Goal: Check status: Check status

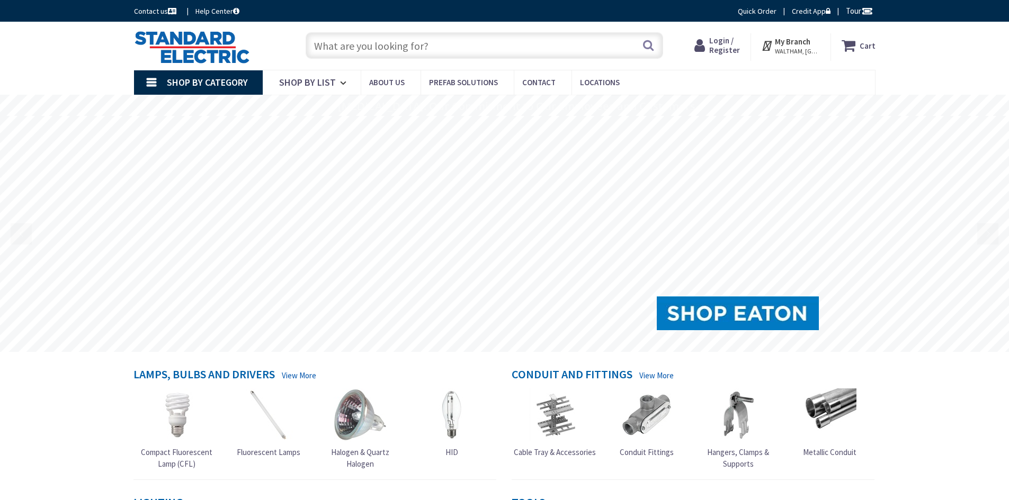
click at [736, 43] on span "Login / Register" at bounding box center [724, 45] width 31 height 20
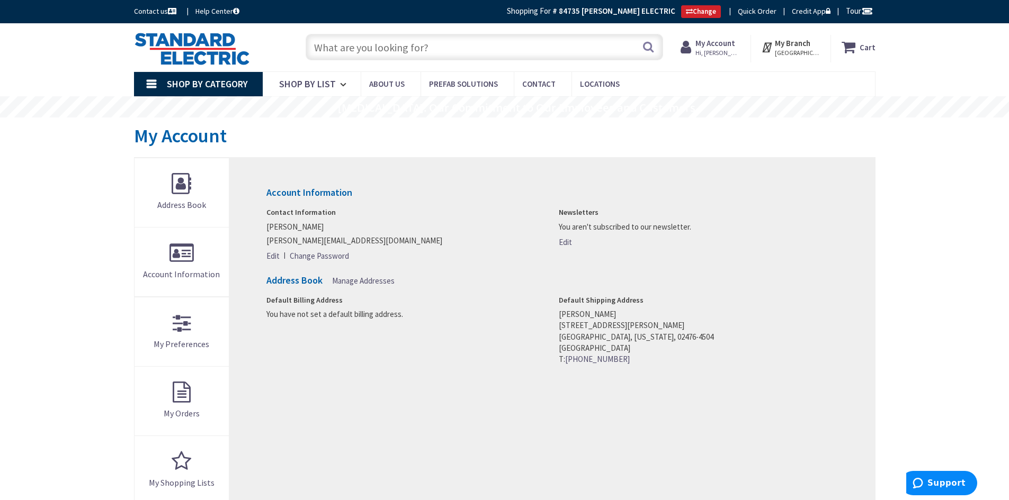
click at [719, 46] on strong "My Account" at bounding box center [715, 43] width 40 height 10
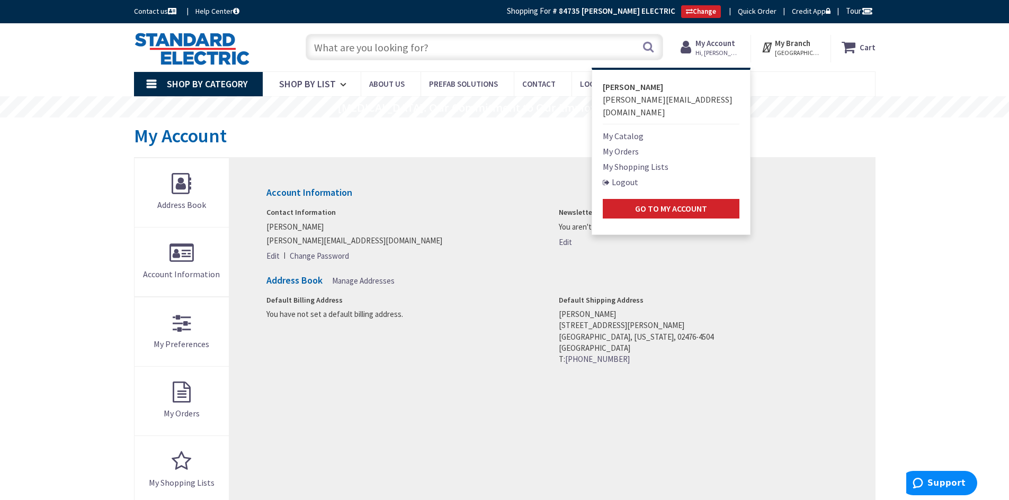
click at [629, 145] on link "My Orders" at bounding box center [621, 151] width 36 height 13
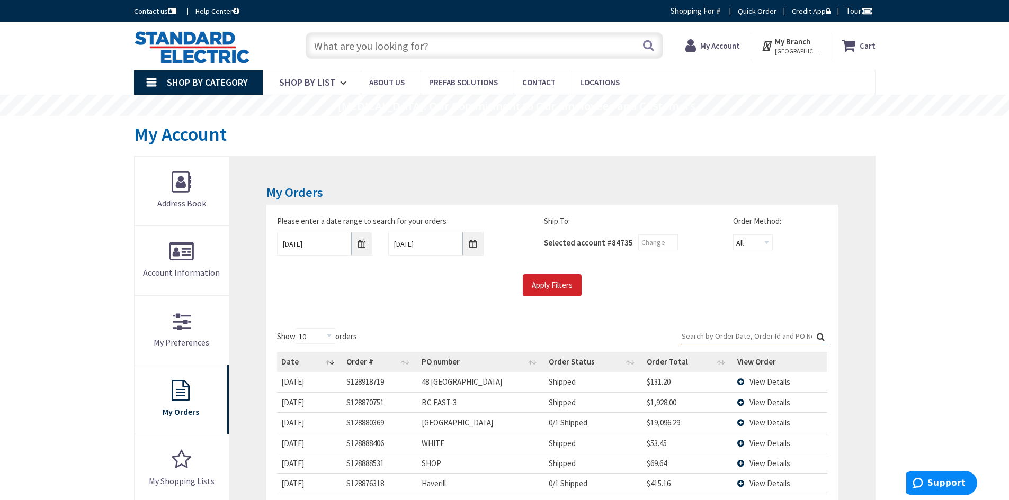
click at [686, 338] on input "Search:" at bounding box center [753, 336] width 148 height 16
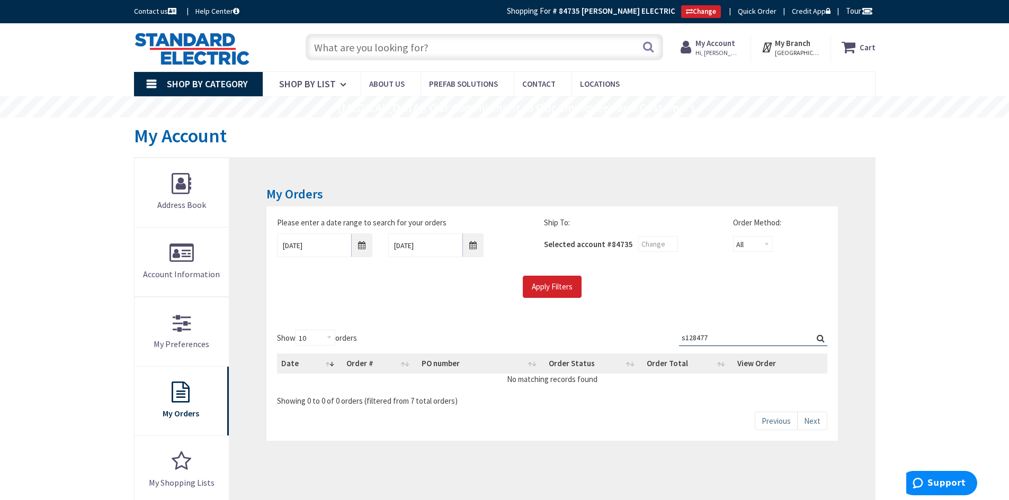
type input "s128477"
click at [361, 248] on input "[DATE]" at bounding box center [324, 246] width 95 height 24
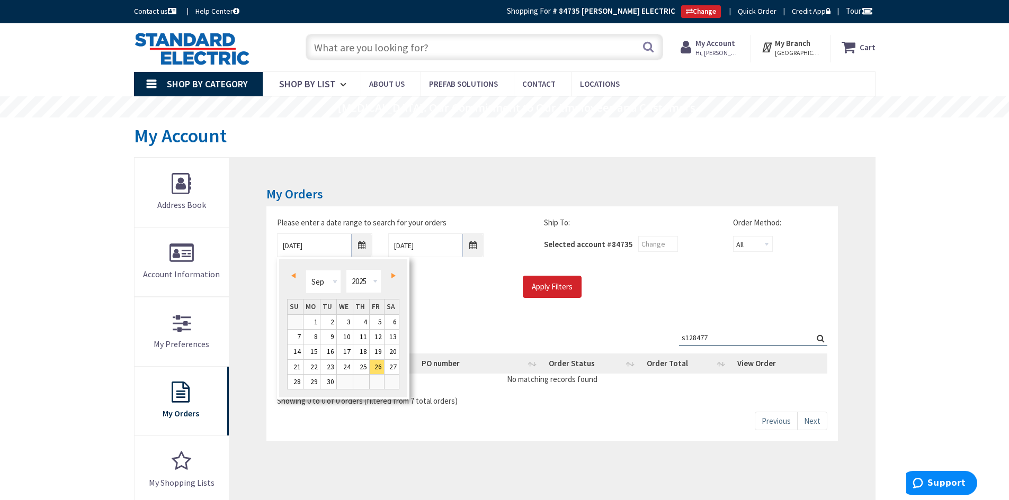
click at [293, 276] on span "Prev" at bounding box center [293, 275] width 4 height 5
click at [396, 273] on link "Next" at bounding box center [391, 276] width 14 height 14
click at [379, 320] on link "1" at bounding box center [377, 322] width 14 height 14
type input "[DATE]"
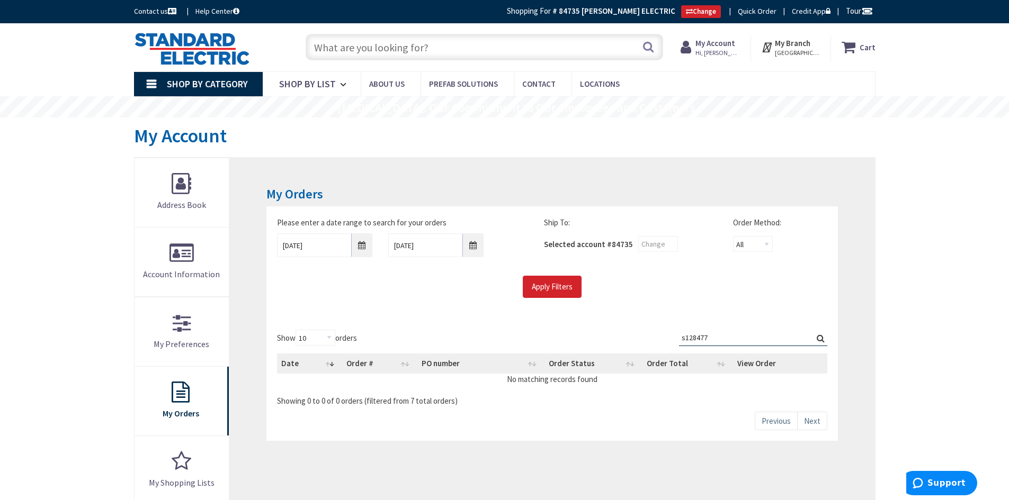
click at [716, 337] on input "s128477" at bounding box center [753, 338] width 148 height 16
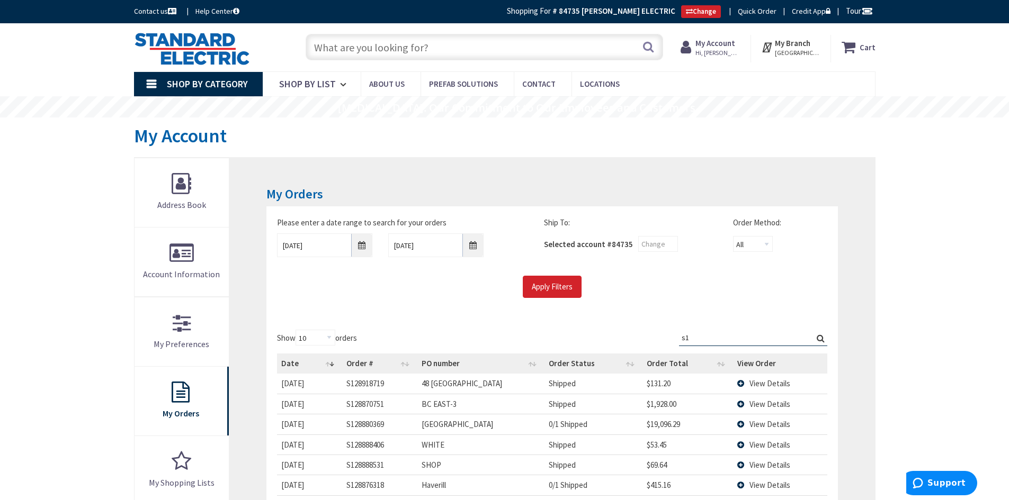
type input "s"
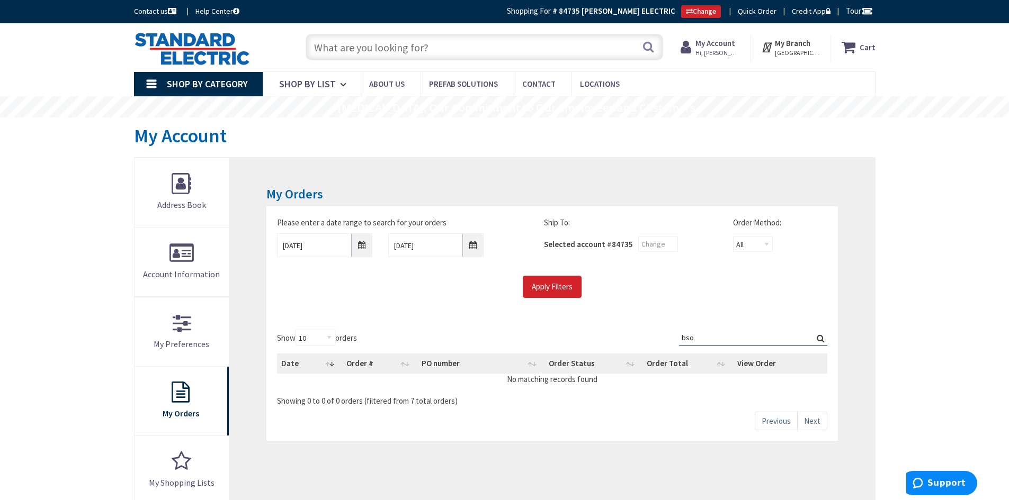
type input "bso"
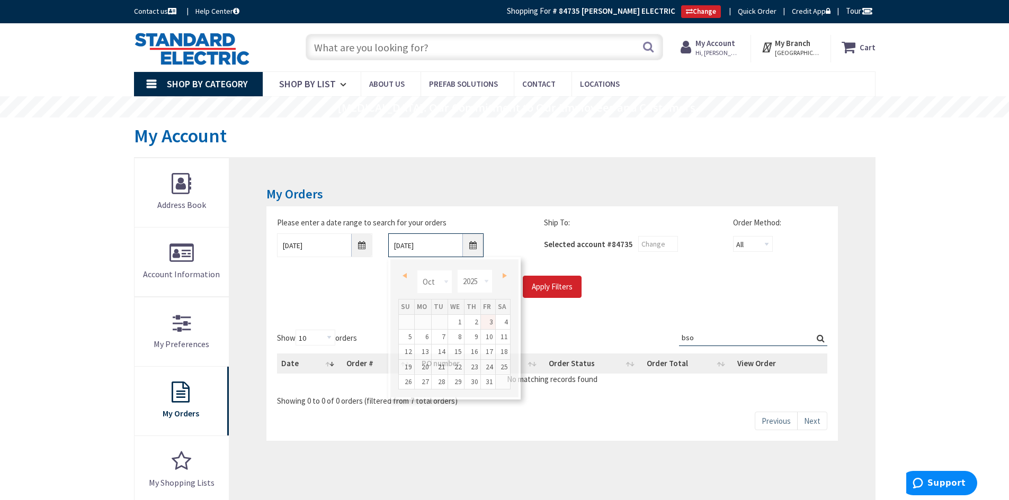
click at [472, 246] on input "[DATE]" at bounding box center [435, 246] width 95 height 24
click at [407, 273] on link "Prev" at bounding box center [406, 276] width 14 height 14
type input "[DATE]"
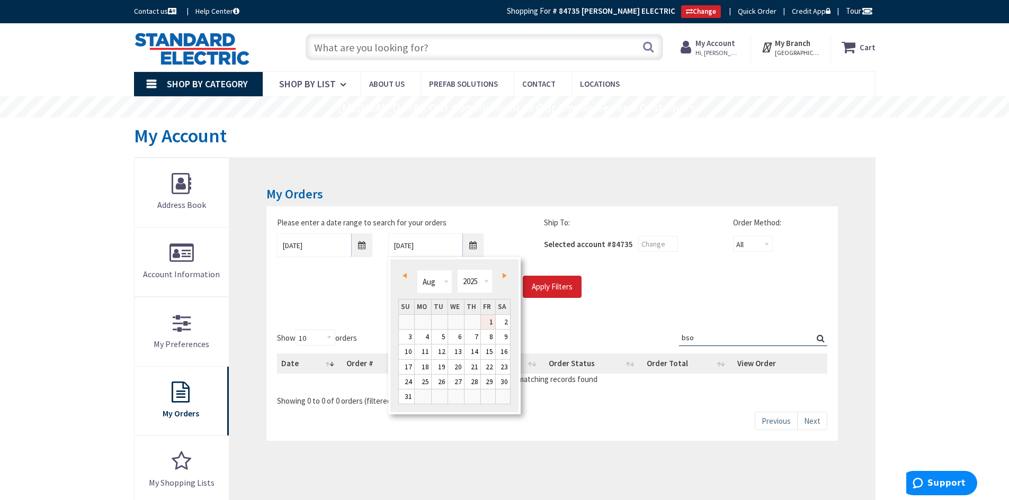
click at [491, 321] on link "1" at bounding box center [488, 322] width 14 height 14
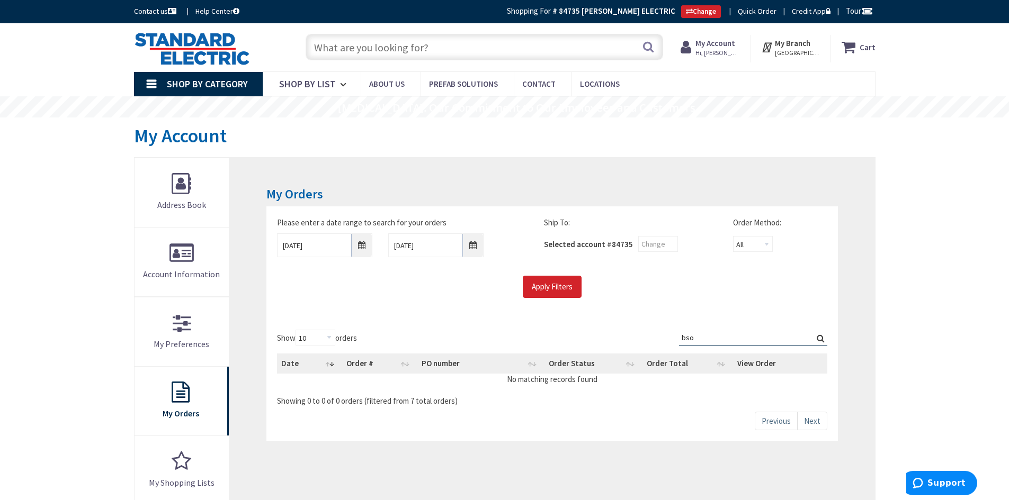
drag, startPoint x: 711, startPoint y: 333, endPoint x: 638, endPoint y: 333, distance: 73.1
click at [638, 333] on div "Show 10 25 50 100 orders Search: bso Date Order # PO number Order Status Order …" at bounding box center [552, 368] width 550 height 77
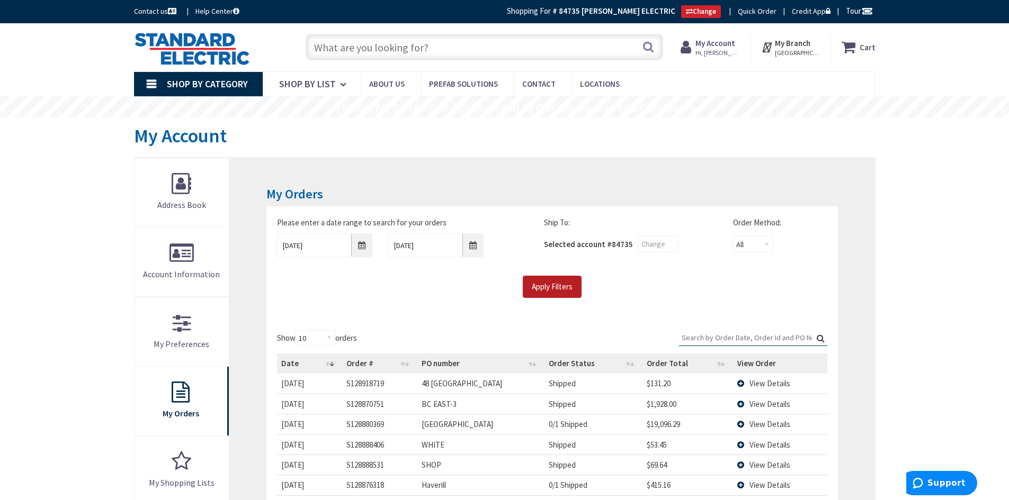
click at [548, 279] on input "Apply Filters" at bounding box center [552, 287] width 59 height 22
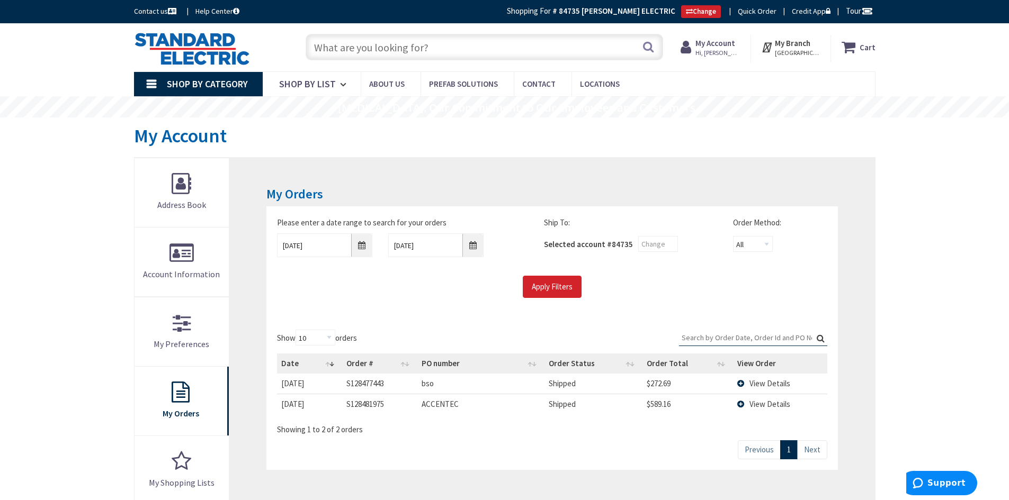
click at [777, 385] on span "View Details" at bounding box center [769, 384] width 41 height 10
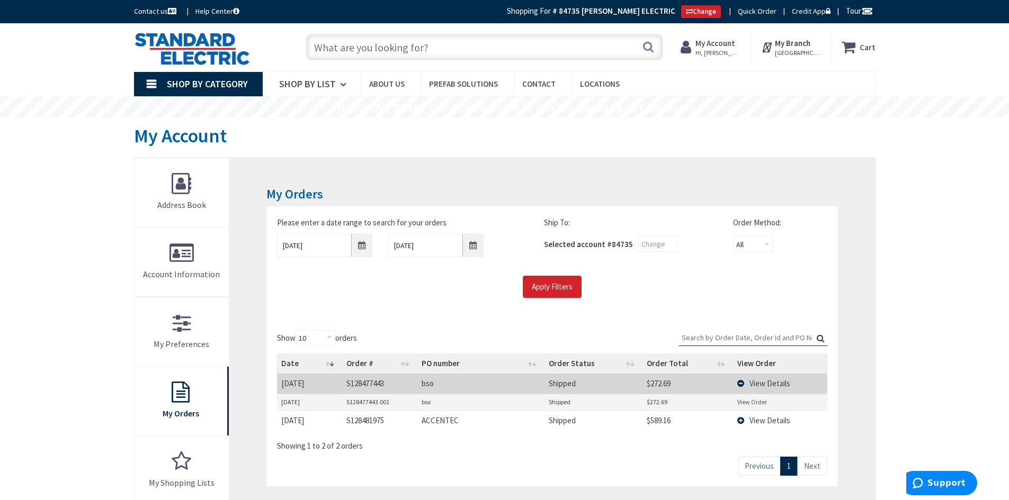
click at [771, 382] on span "View Details" at bounding box center [769, 384] width 41 height 10
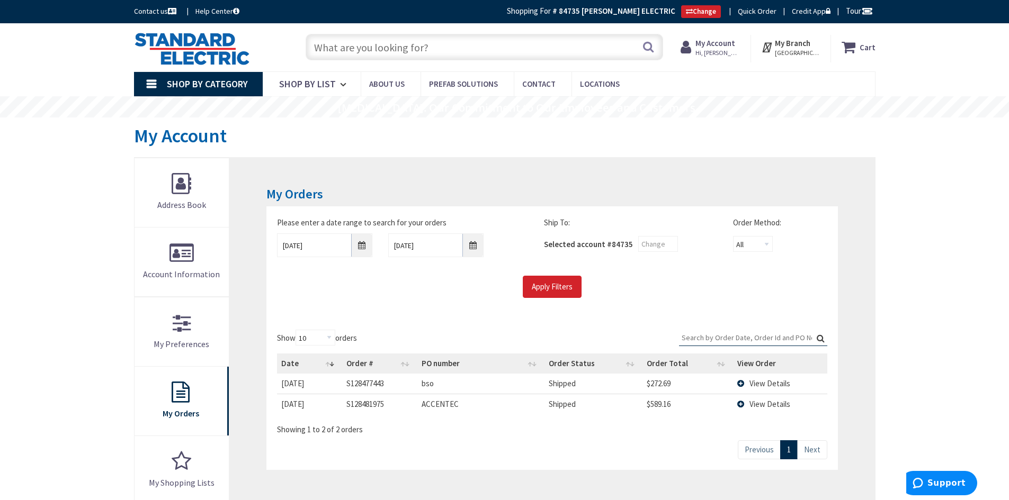
click at [739, 381] on td "View Details" at bounding box center [780, 384] width 94 height 20
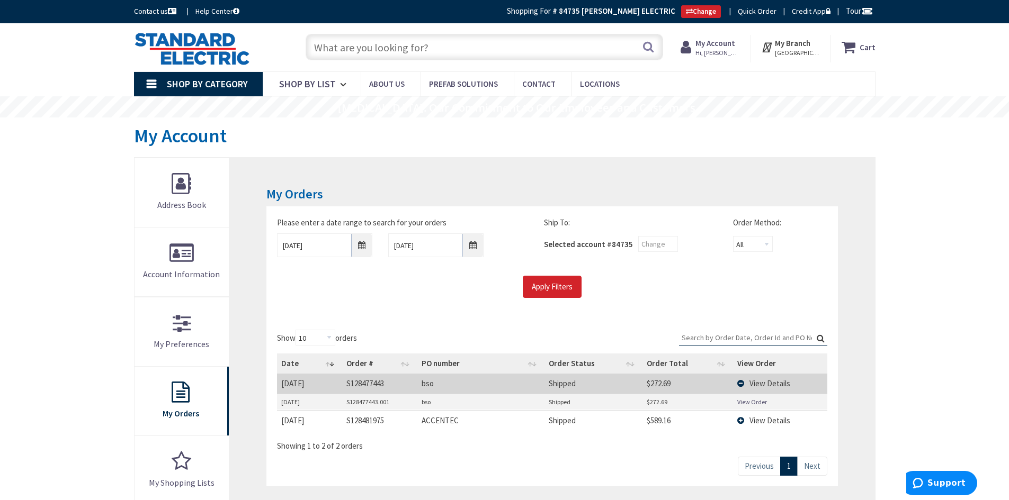
click at [743, 382] on td "View Details" at bounding box center [780, 384] width 94 height 20
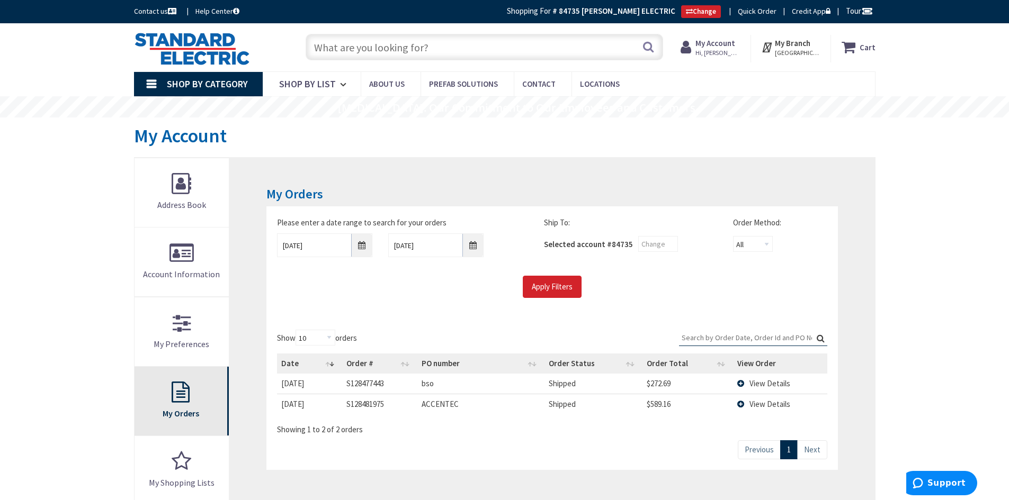
click at [197, 400] on link "My Orders" at bounding box center [182, 401] width 95 height 69
click at [716, 43] on strong "My Account" at bounding box center [715, 43] width 40 height 10
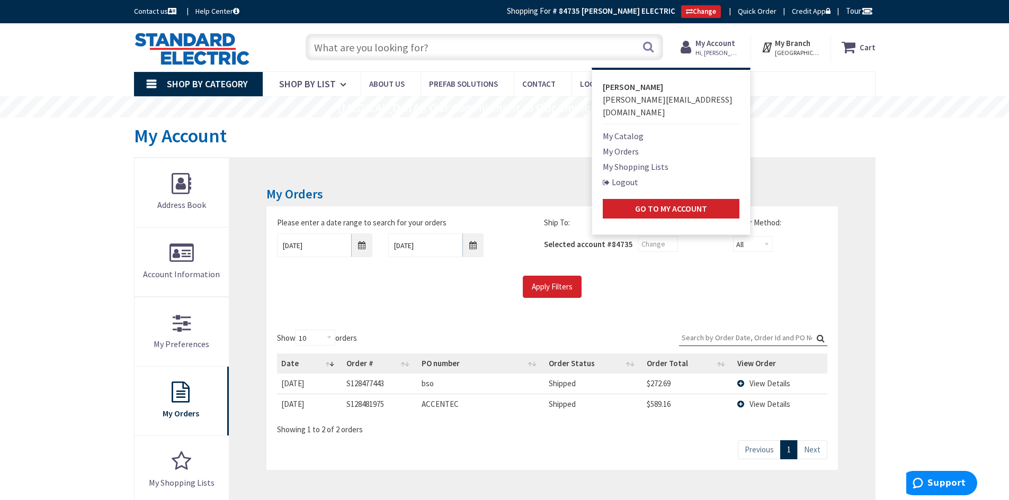
click at [614, 145] on link "My Orders" at bounding box center [621, 151] width 36 height 13
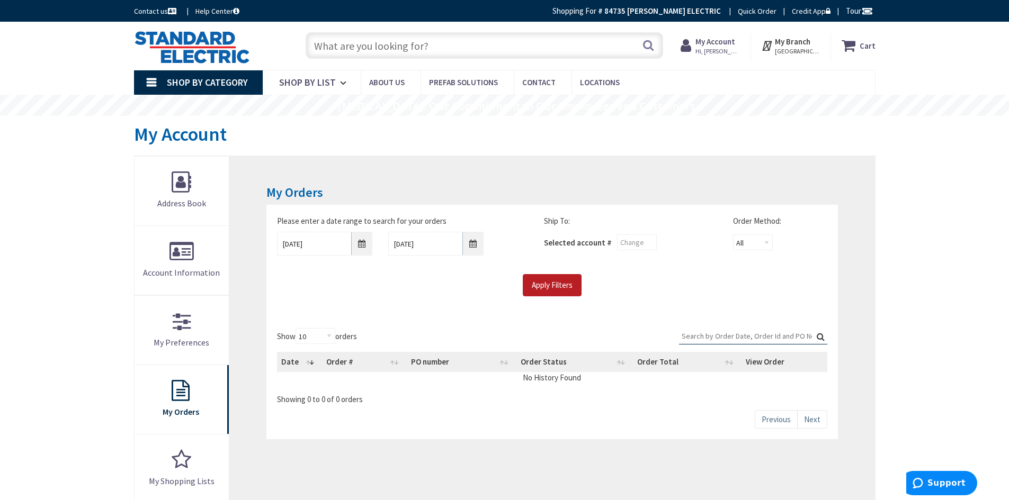
click at [549, 286] on input "Apply Filters" at bounding box center [552, 285] width 59 height 22
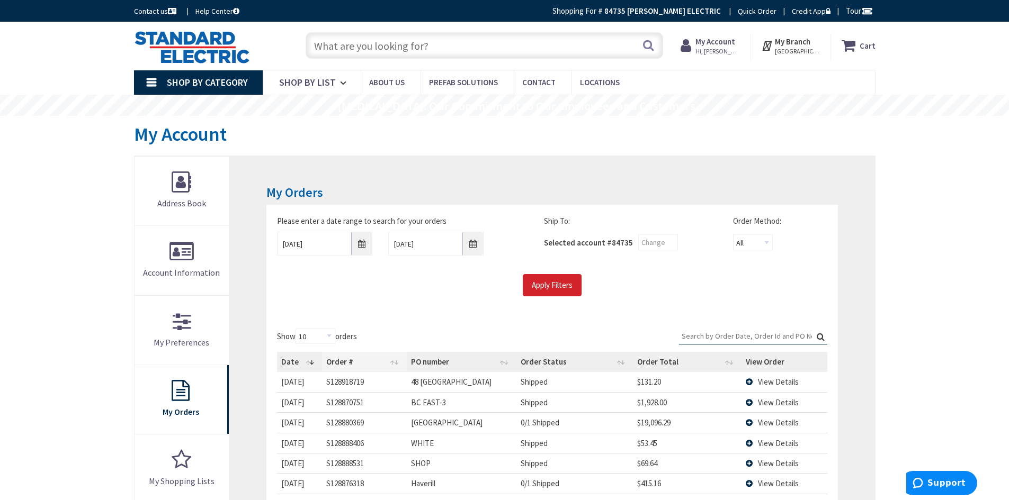
click at [342, 365] on th "Order #" at bounding box center [364, 362] width 85 height 20
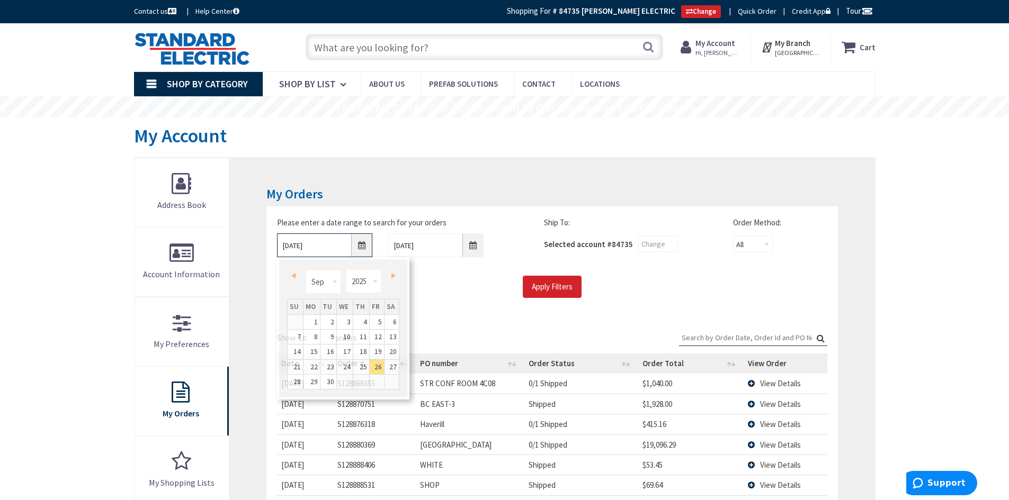
click at [362, 247] on input "[DATE]" at bounding box center [324, 246] width 95 height 24
click at [296, 278] on link "Prev" at bounding box center [295, 276] width 14 height 14
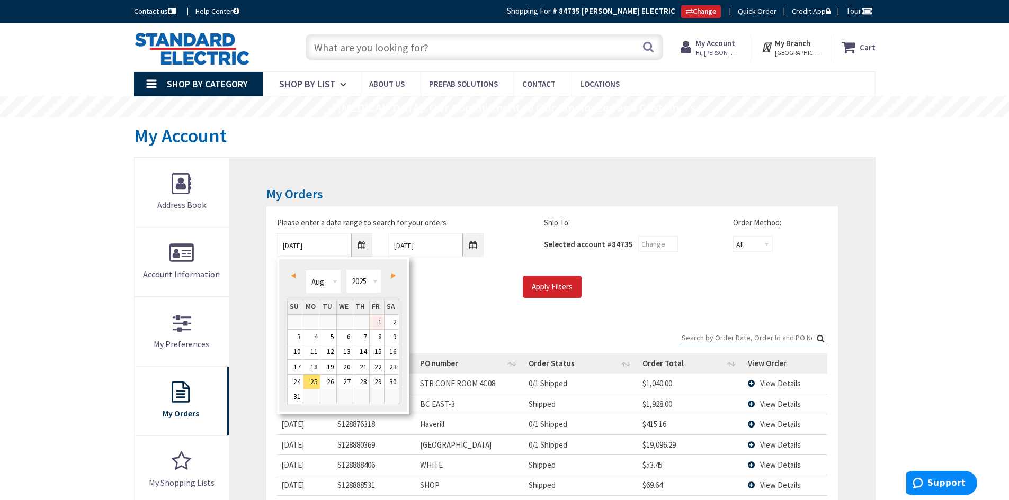
click at [380, 322] on link "1" at bounding box center [377, 322] width 14 height 14
type input "[DATE]"
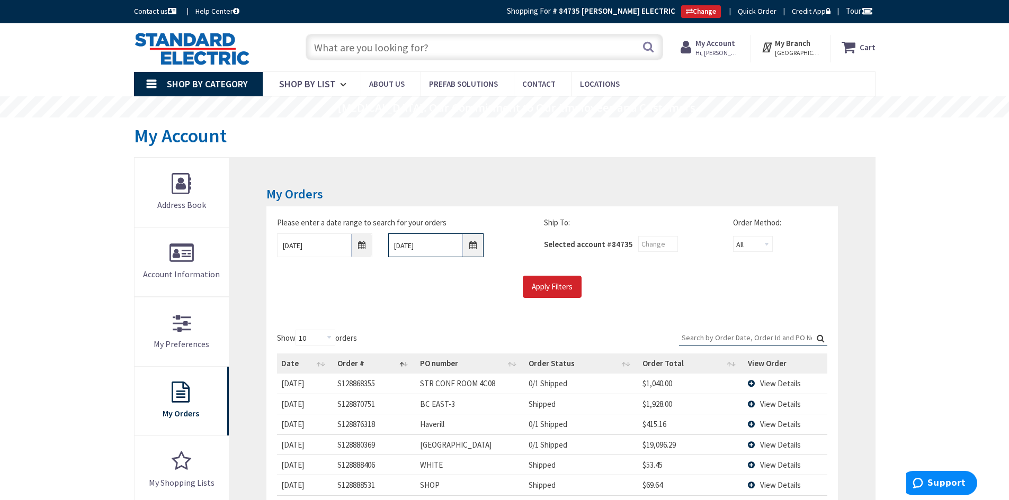
click at [477, 249] on input "[DATE]" at bounding box center [435, 246] width 95 height 24
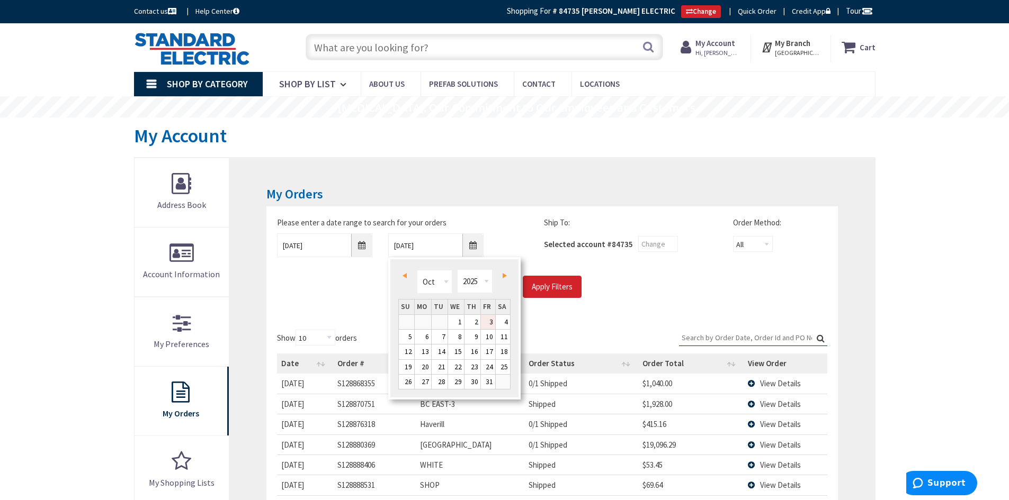
click at [407, 275] on link "Prev" at bounding box center [406, 276] width 14 height 14
type input "[DATE]"
click at [490, 317] on link "1" at bounding box center [488, 322] width 14 height 14
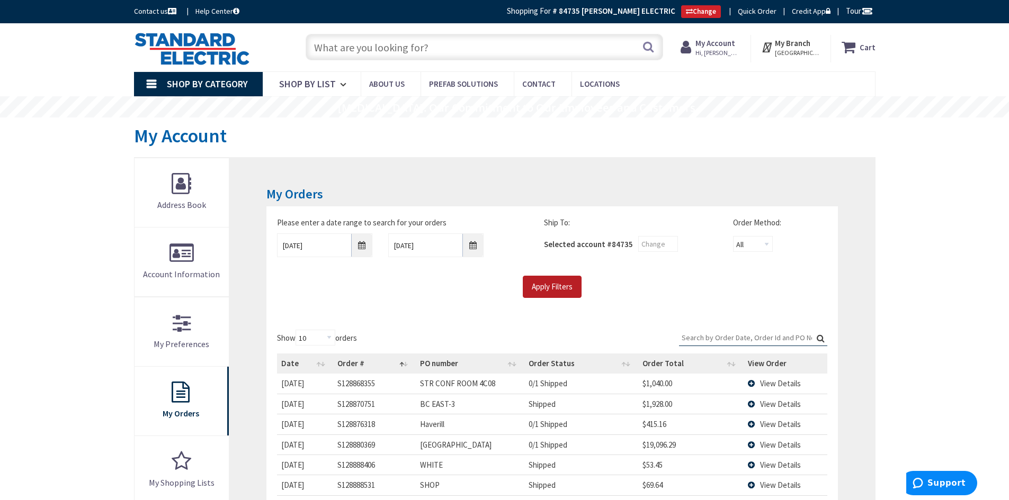
click at [557, 288] on input "Apply Filters" at bounding box center [552, 287] width 59 height 22
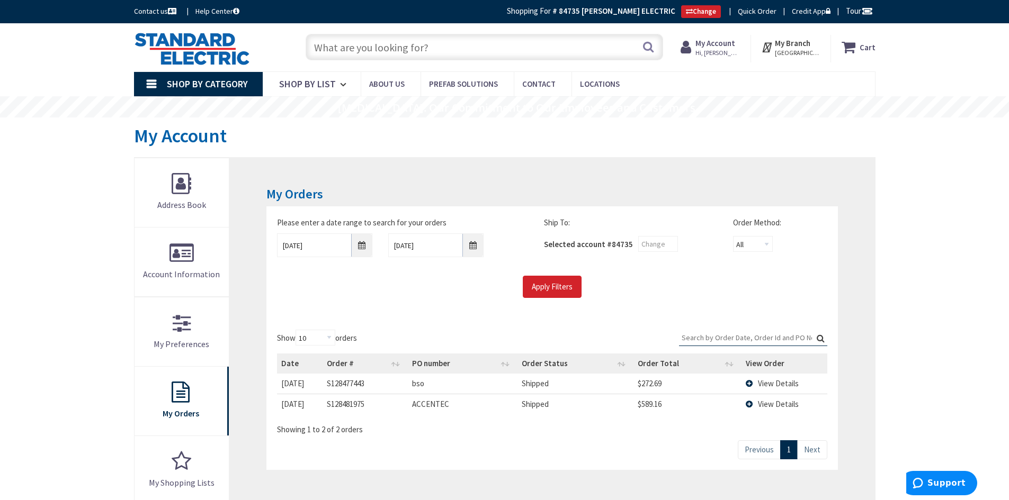
click at [764, 363] on th "View Order" at bounding box center [784, 364] width 86 height 20
click at [769, 363] on th "View Order" at bounding box center [785, 364] width 84 height 20
click at [770, 384] on span "View Details" at bounding box center [779, 384] width 41 height 10
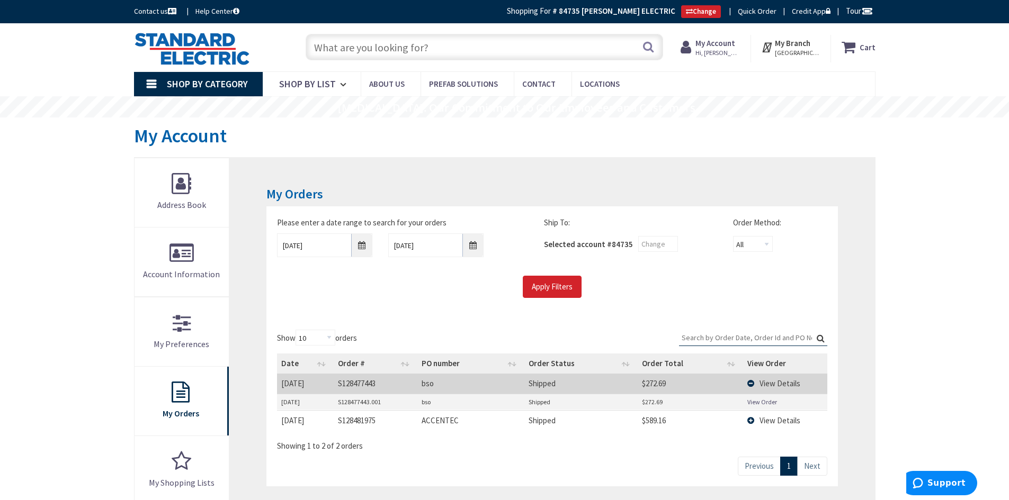
click at [770, 365] on th "View Order" at bounding box center [785, 364] width 84 height 20
click at [769, 364] on th "View Order" at bounding box center [785, 364] width 84 height 20
click at [780, 382] on span "View Details" at bounding box center [779, 384] width 41 height 10
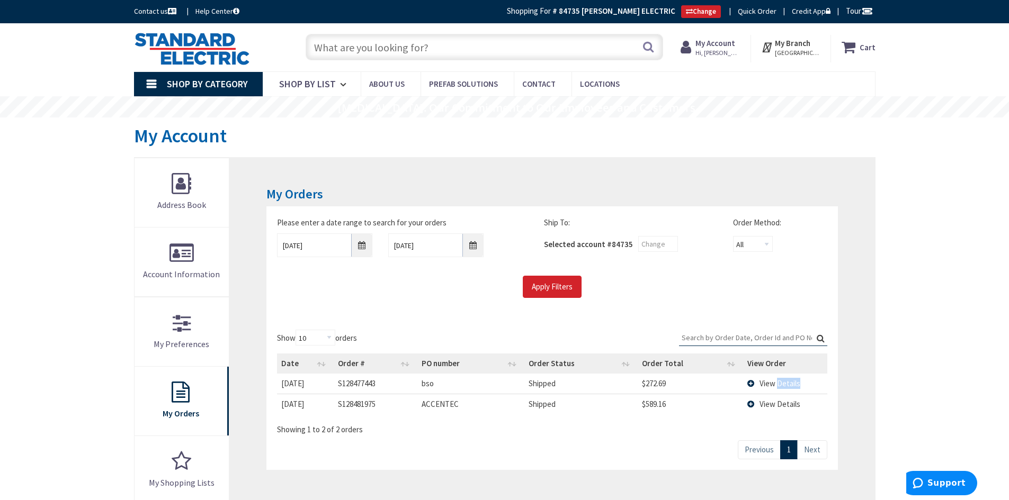
click at [780, 382] on span "View Details" at bounding box center [779, 384] width 41 height 10
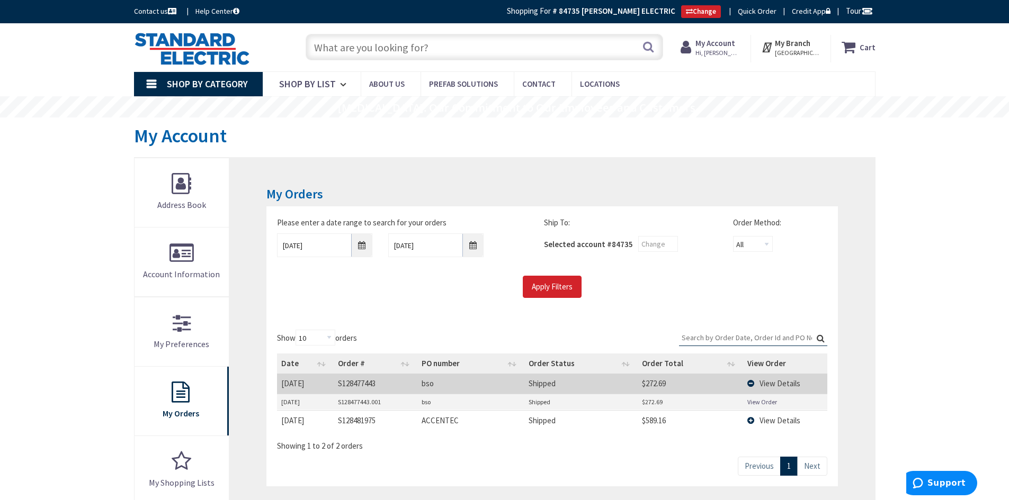
click at [646, 176] on div "My Orders Please enter a date range to search for your orders [DATE] [DATE] Shi…" at bounding box center [551, 401] width 645 height 486
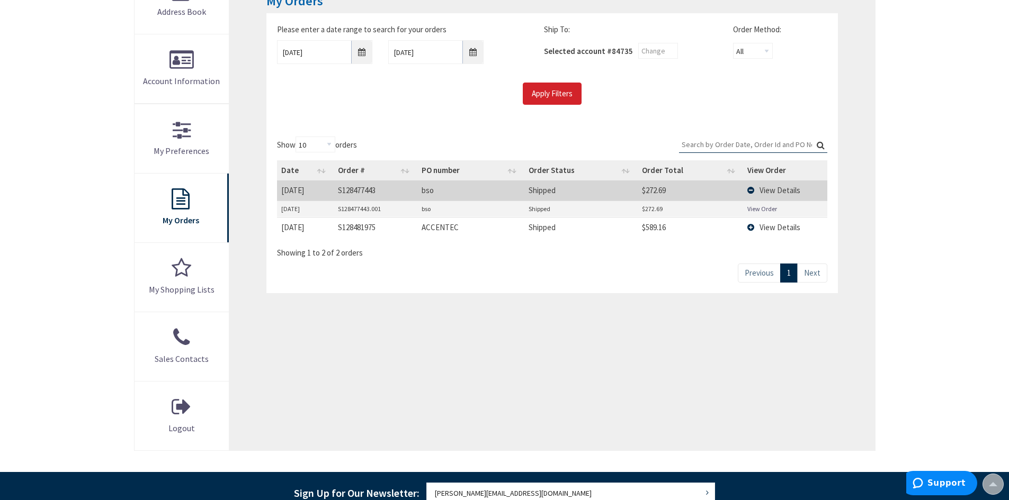
scroll to position [142, 0]
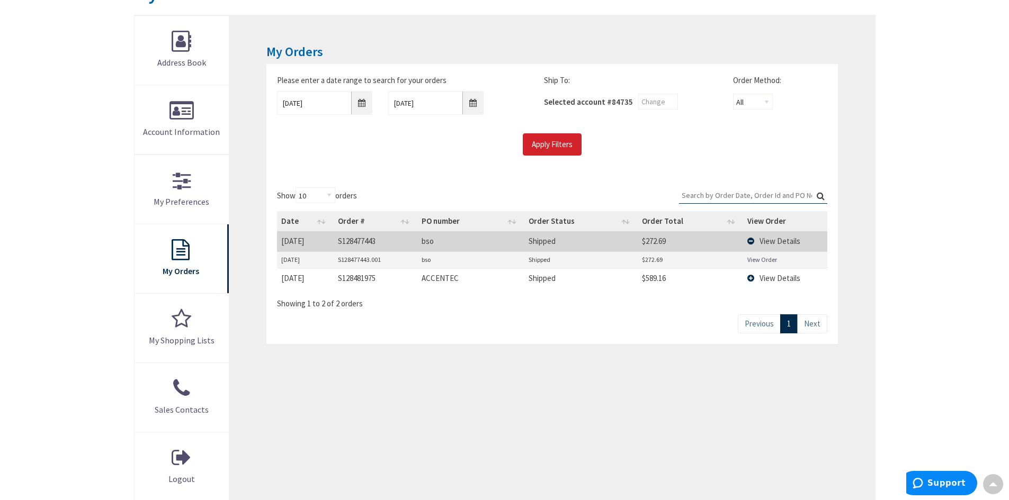
click at [754, 242] on td "View Details" at bounding box center [785, 241] width 84 height 20
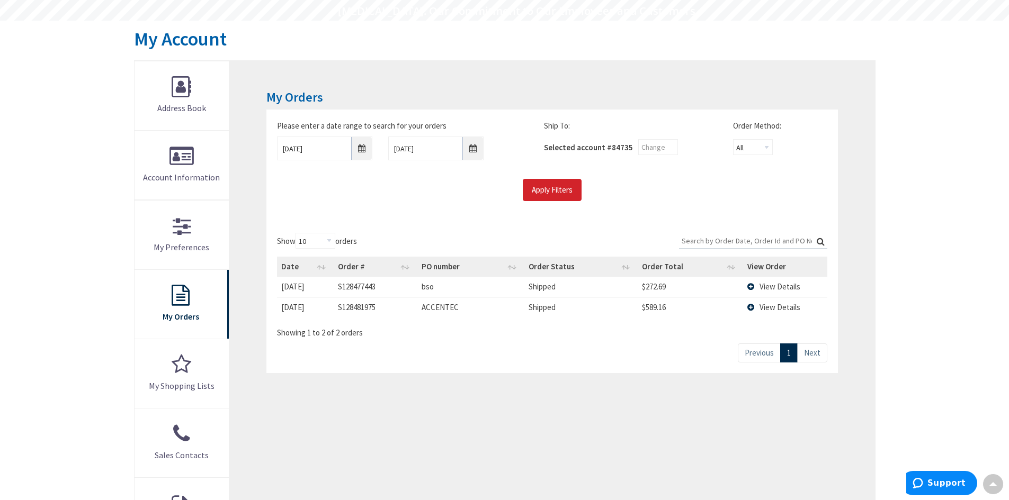
scroll to position [0, 0]
